Goal: Register for event/course

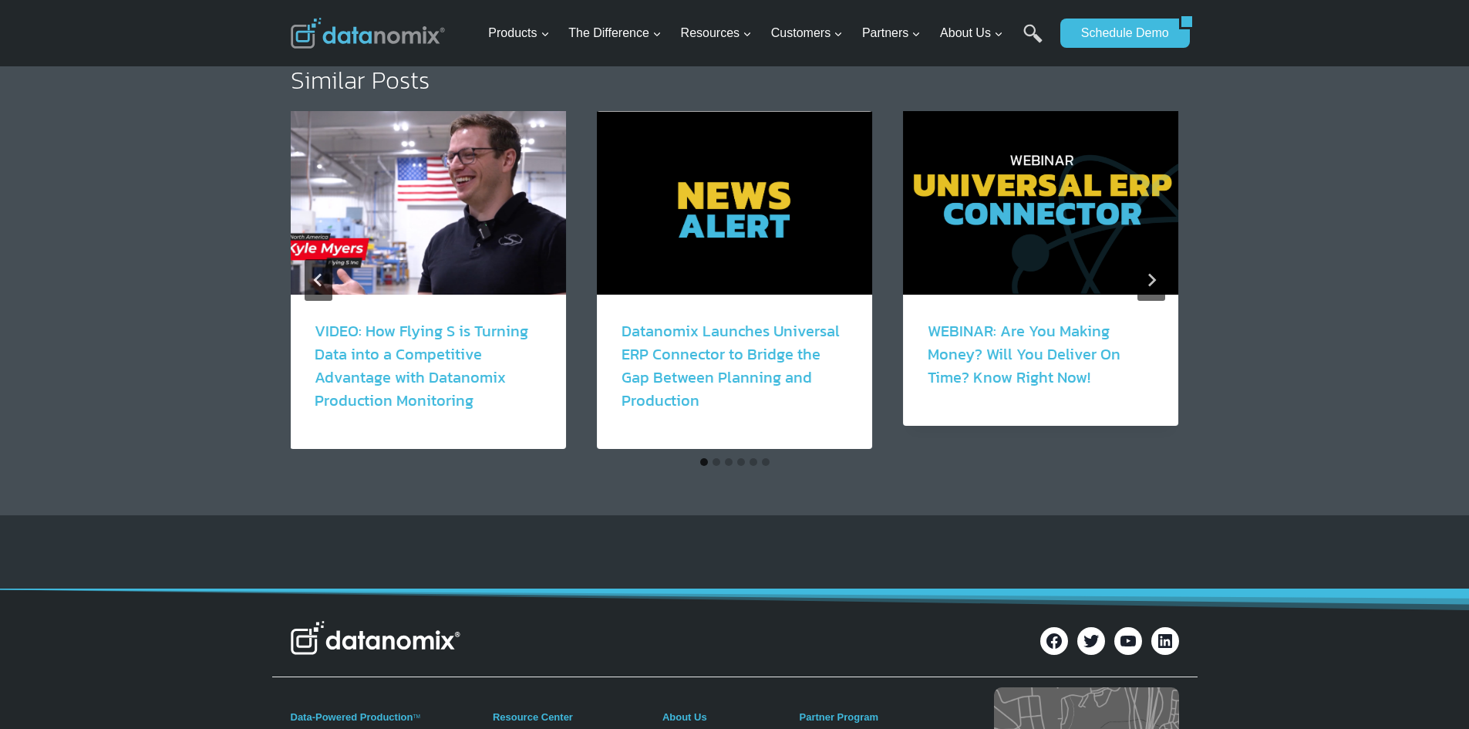
scroll to position [2776, 0]
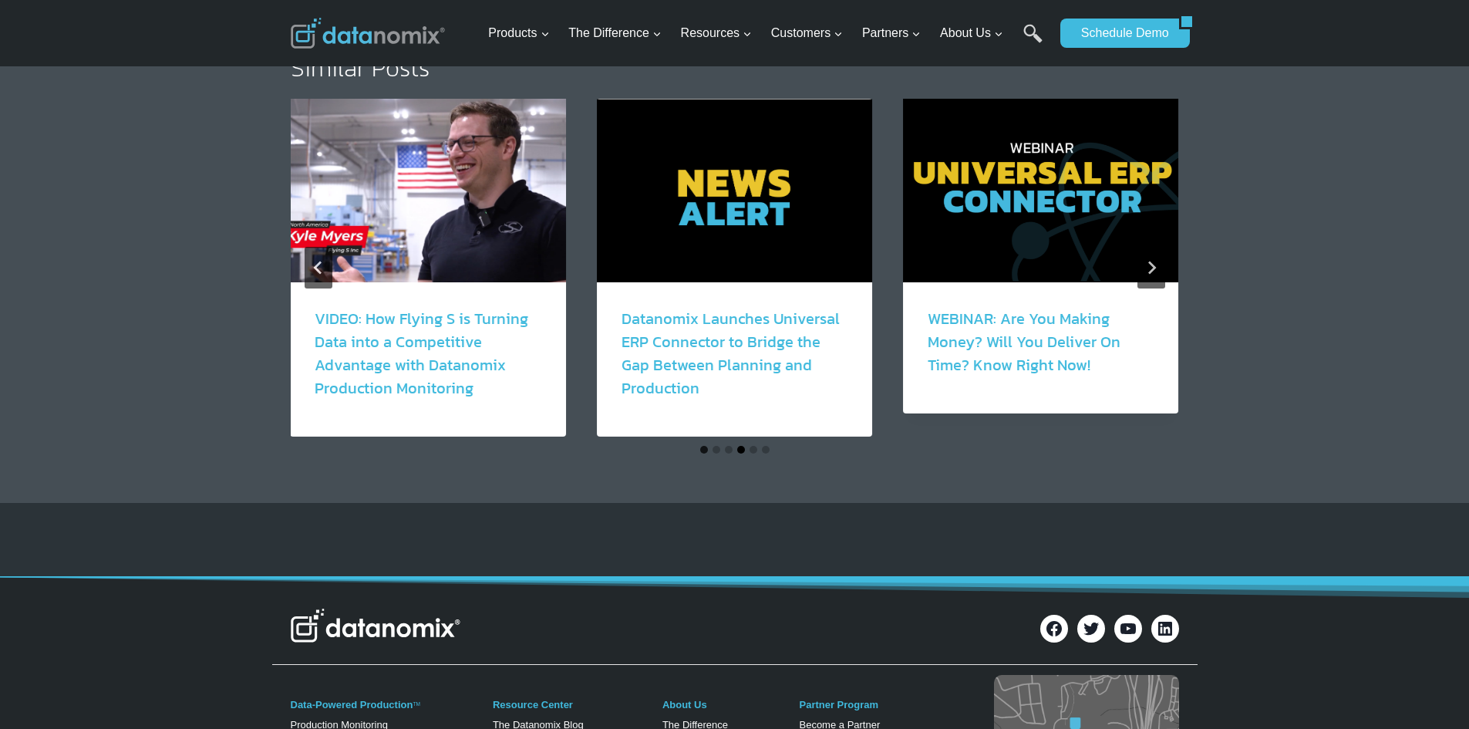
click at [739, 446] on button "Go to slide 4" at bounding box center [741, 450] width 8 height 8
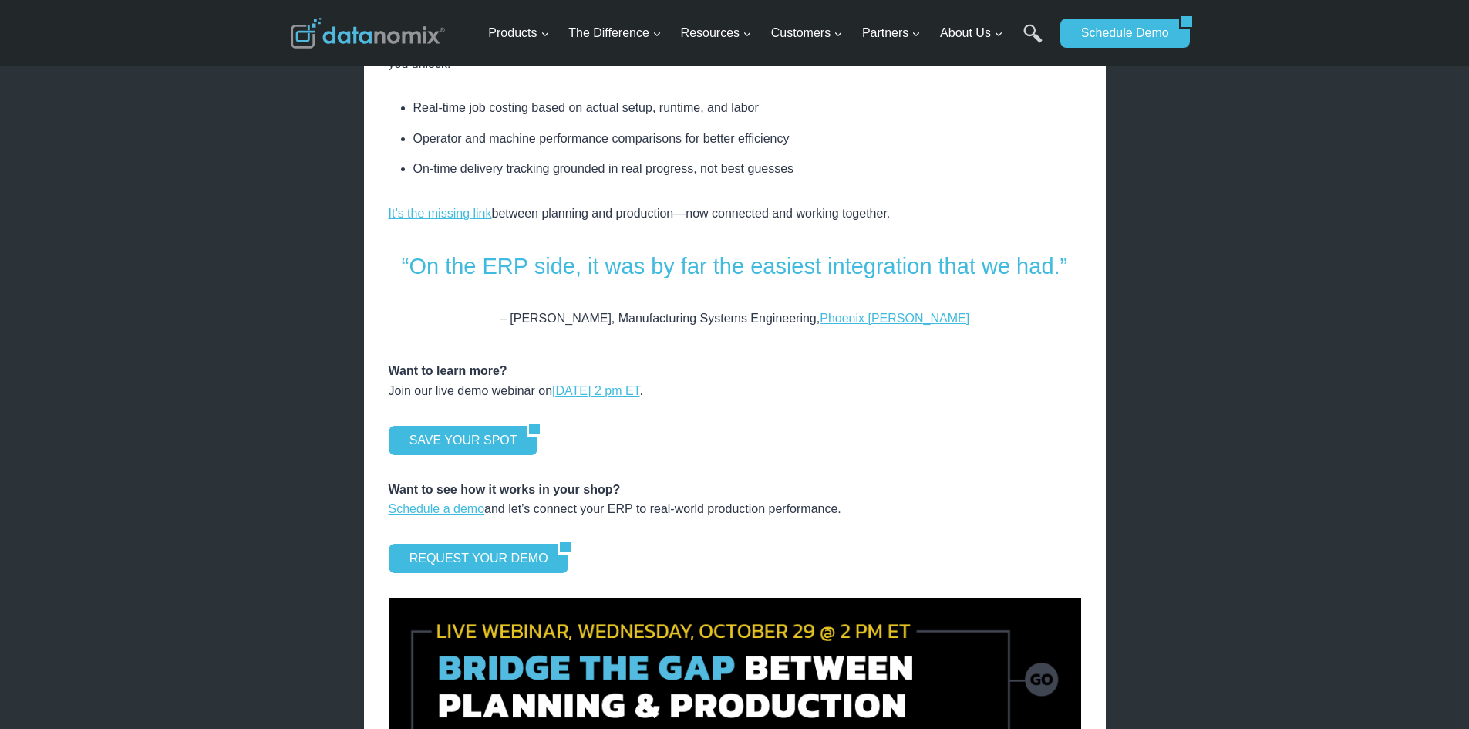
scroll to position [1928, 0]
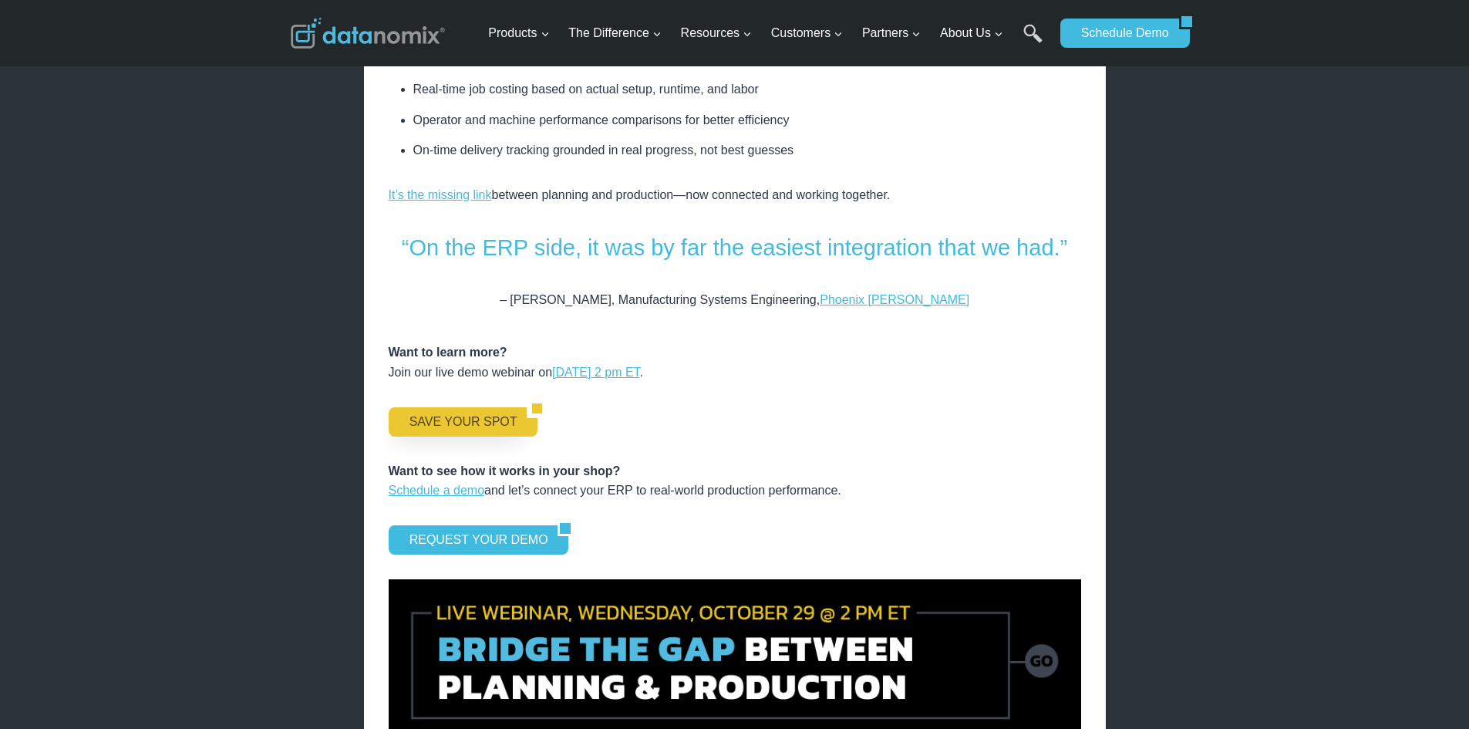
click at [440, 407] on link "SAVE YOUR SPOT" at bounding box center [458, 421] width 139 height 29
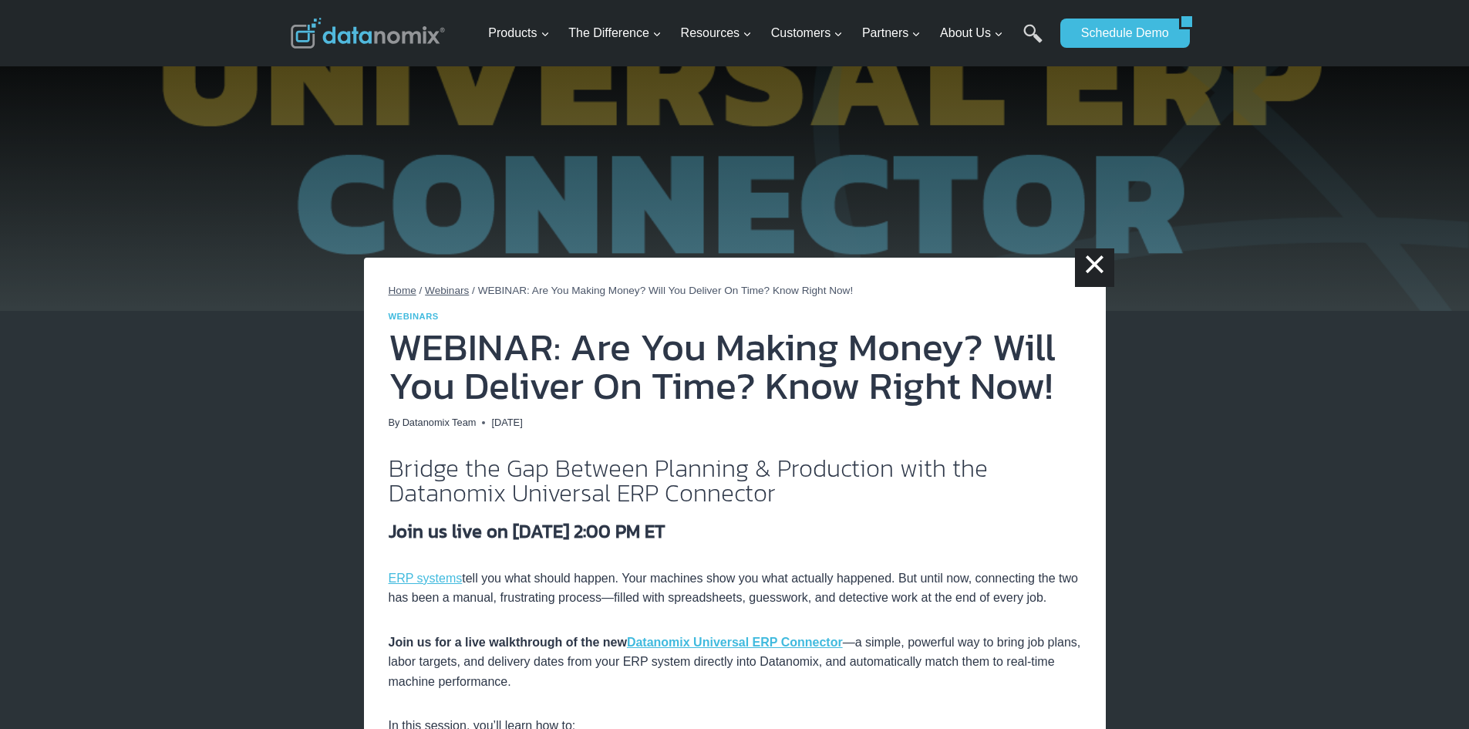
click at [408, 285] on span "Home" at bounding box center [403, 291] width 28 height 12
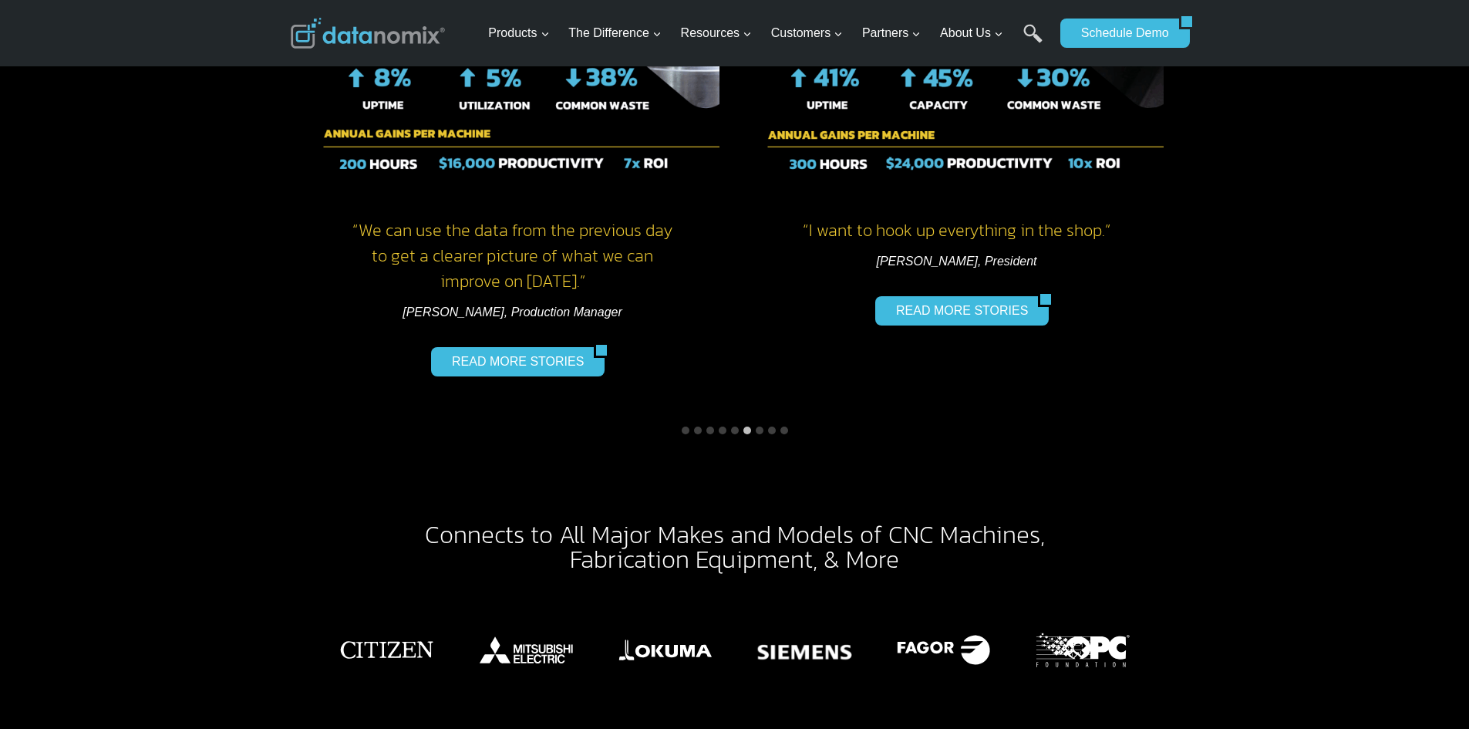
scroll to position [2159, 0]
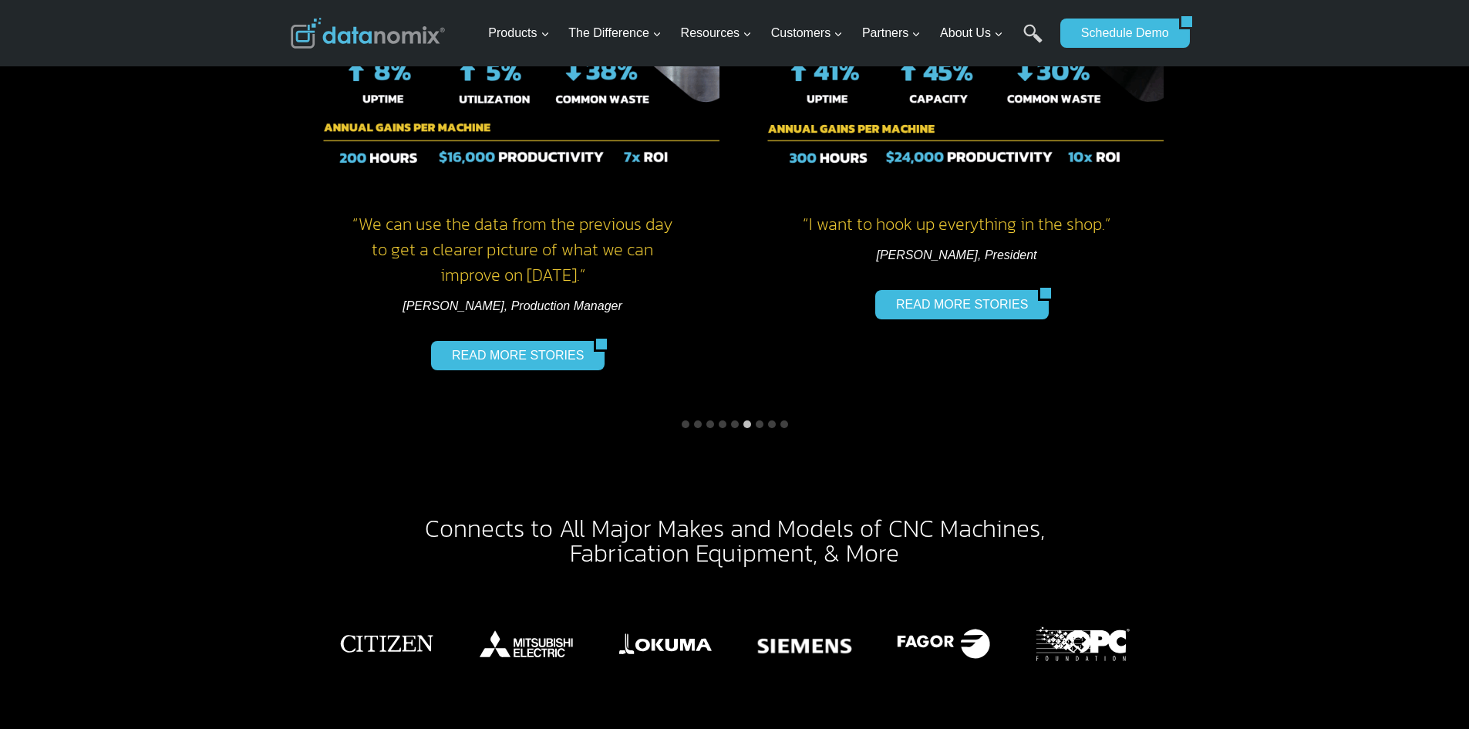
click at [711, 420] on button "Go to slide 3" at bounding box center [710, 424] width 8 height 8
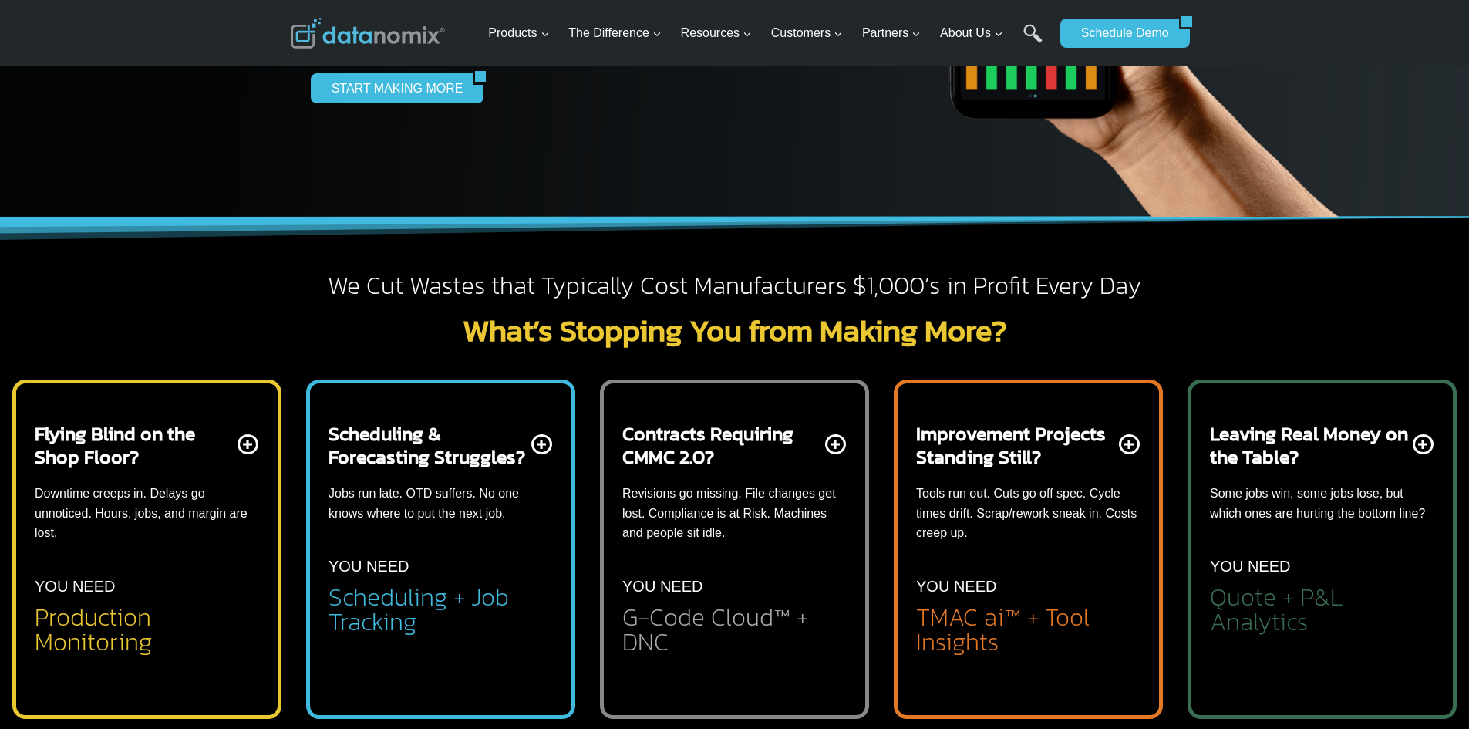
scroll to position [308, 0]
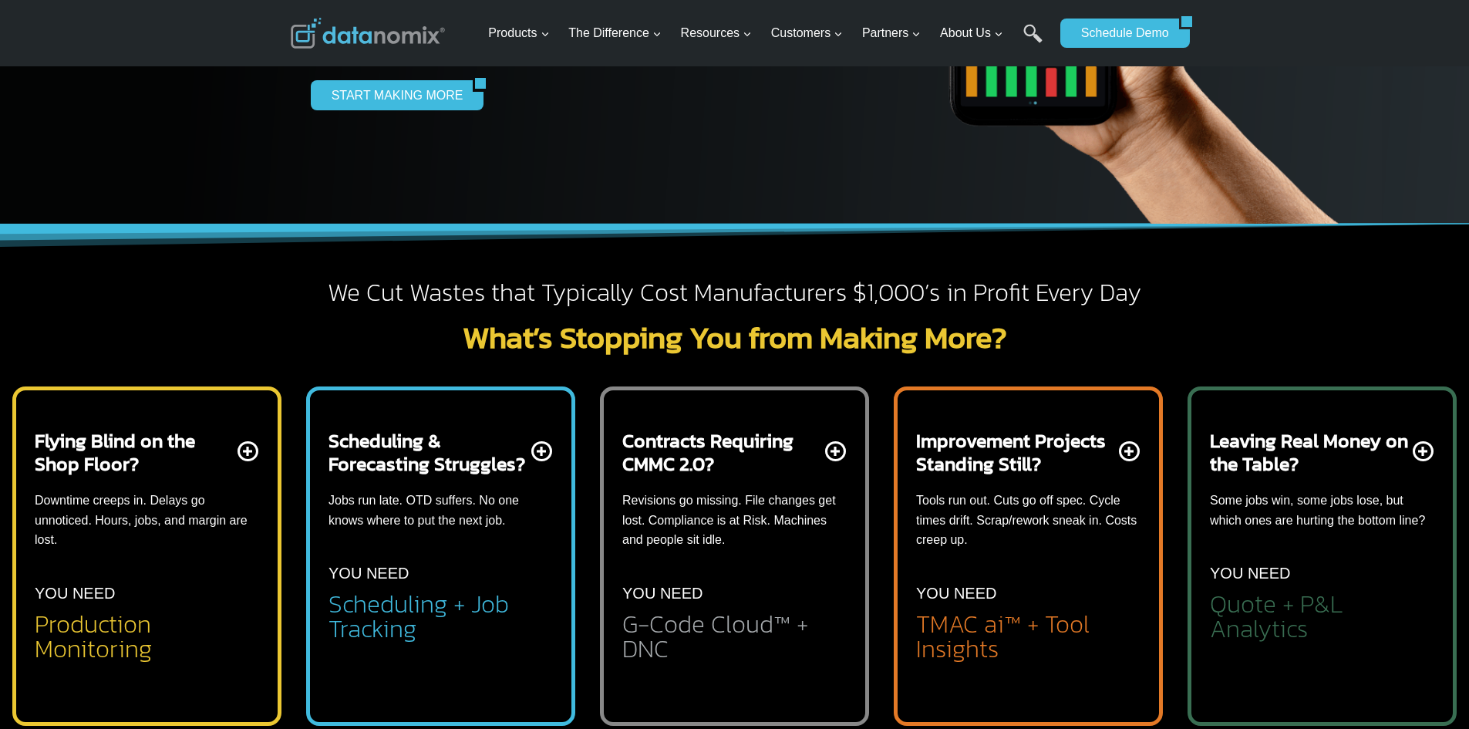
click at [980, 495] on p "Tools run out. Cuts go off spec. Cycle times drift. Scrap/rework sneak in. Cost…" at bounding box center [1028, 519] width 224 height 59
